Goal: Information Seeking & Learning: Learn about a topic

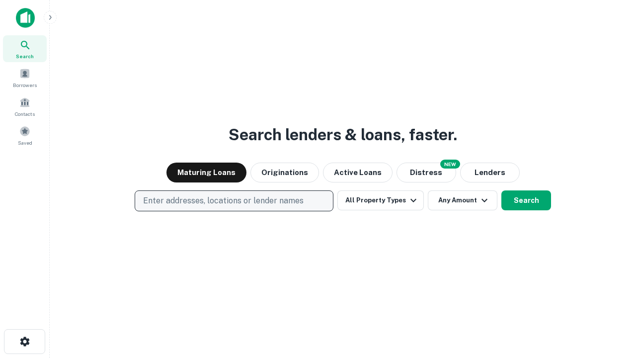
click at [233, 201] on p "Enter addresses, locations or lender names" at bounding box center [223, 201] width 160 height 12
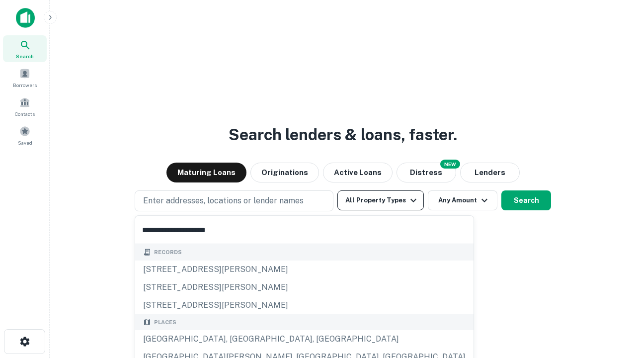
click at [237, 339] on div "[GEOGRAPHIC_DATA], [GEOGRAPHIC_DATA], [GEOGRAPHIC_DATA]" at bounding box center [304, 339] width 338 height 18
click at [380, 200] on button "All Property Types" at bounding box center [380, 200] width 86 height 20
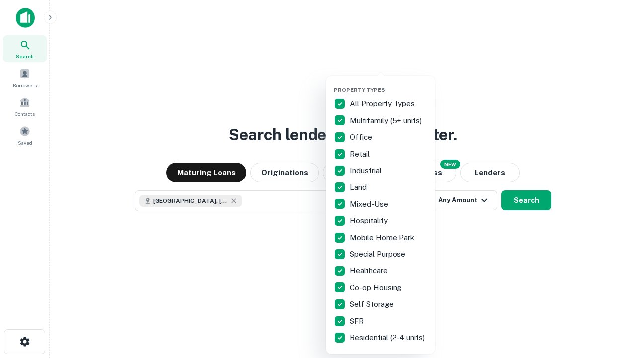
click at [388, 83] on button "button" at bounding box center [388, 83] width 109 height 0
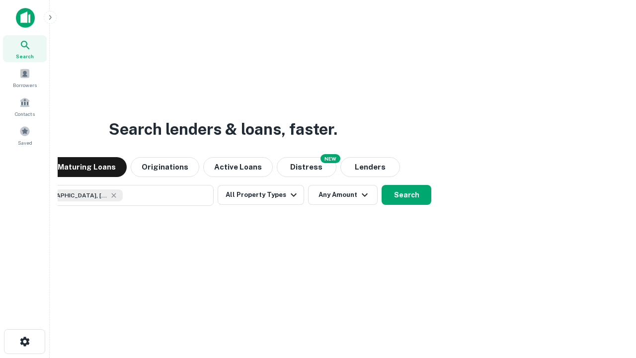
scroll to position [16, 0]
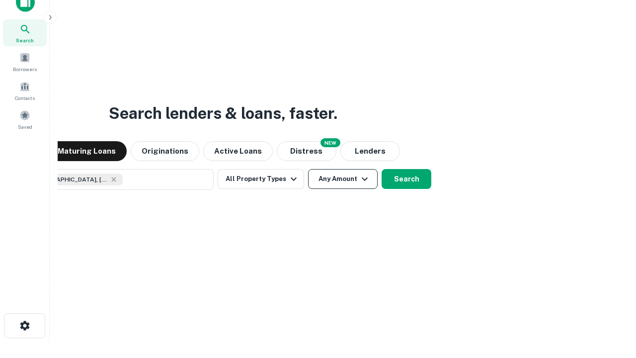
click at [308, 169] on button "Any Amount" at bounding box center [343, 179] width 70 height 20
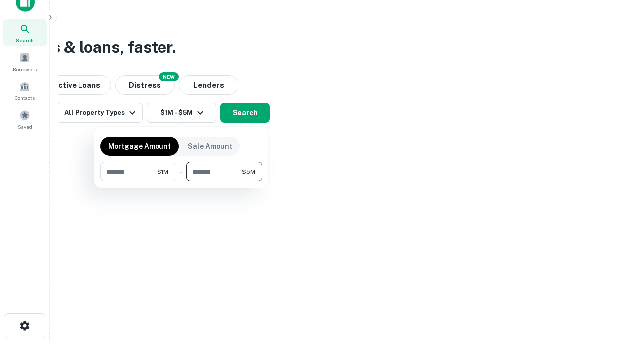
type input "*******"
click at [181, 181] on button "button" at bounding box center [181, 181] width 162 height 0
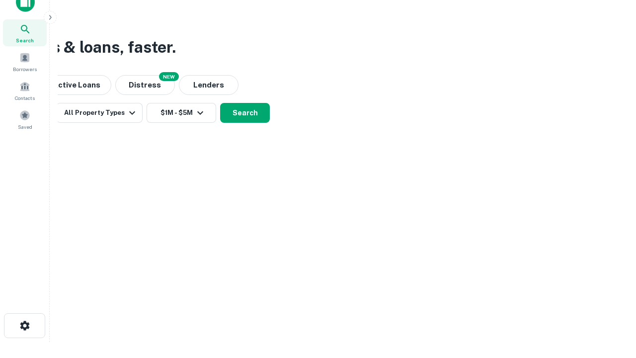
scroll to position [16, 0]
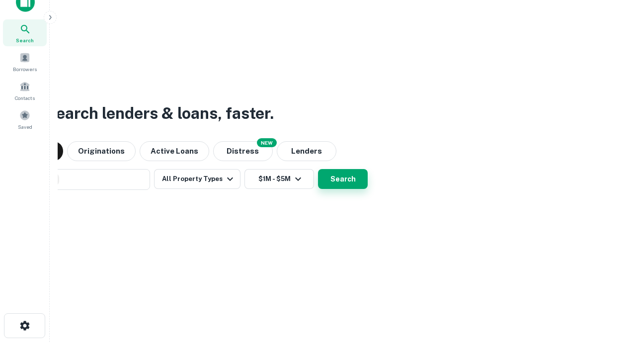
click at [318, 169] on button "Search" at bounding box center [343, 179] width 50 height 20
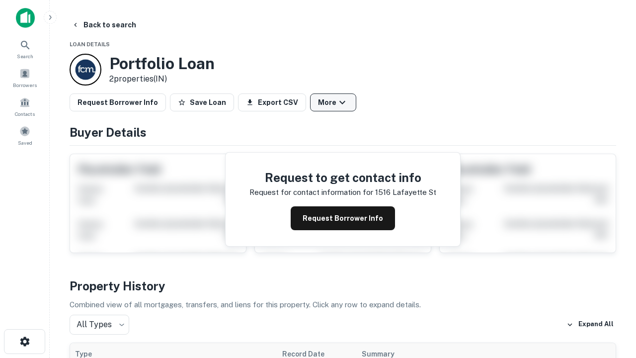
click at [333, 102] on button "More" at bounding box center [333, 102] width 46 height 18
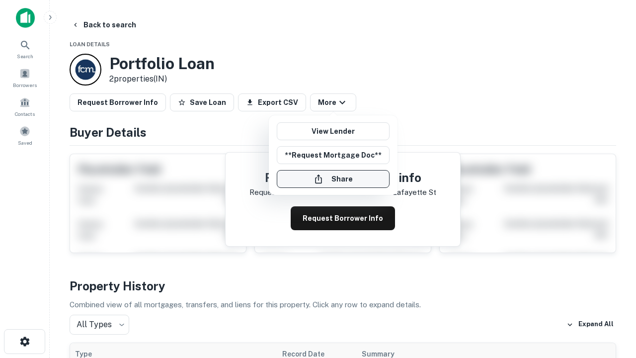
click at [333, 179] on button "Share" at bounding box center [333, 179] width 113 height 18
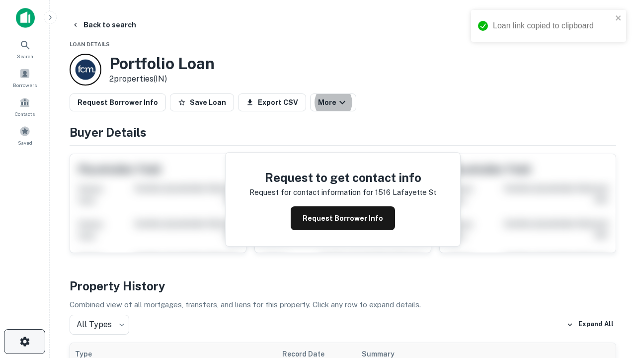
click at [24, 341] on icon "button" at bounding box center [25, 341] width 12 height 12
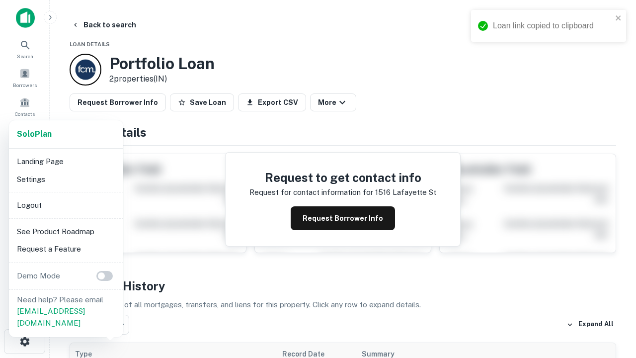
click at [66, 205] on li "Logout" at bounding box center [66, 205] width 106 height 18
